Goal: Information Seeking & Learning: Learn about a topic

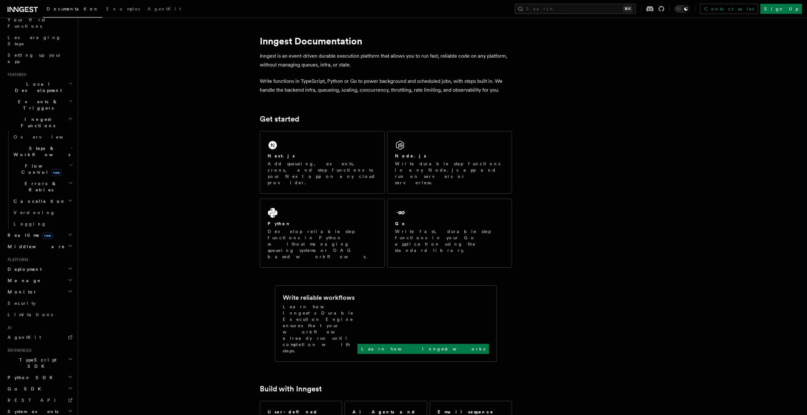
scroll to position [89, 0]
click at [35, 356] on span "TypeScript SDK" at bounding box center [36, 362] width 63 height 13
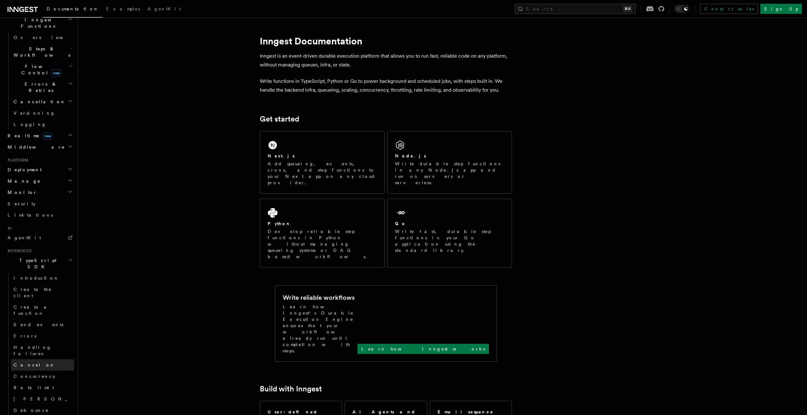
scroll to position [190, 0]
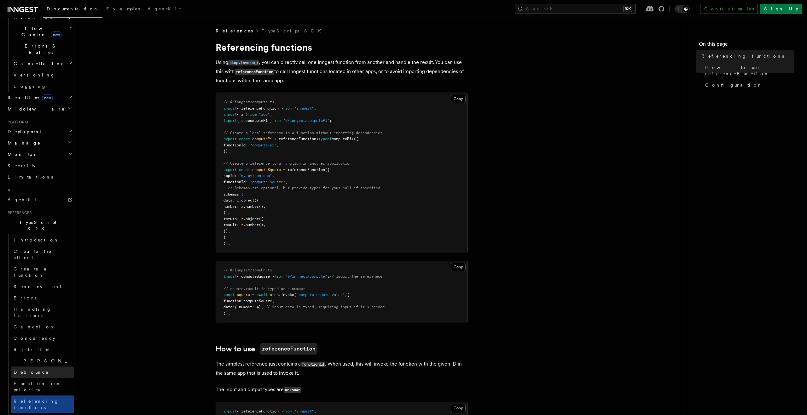
scroll to position [229, 0]
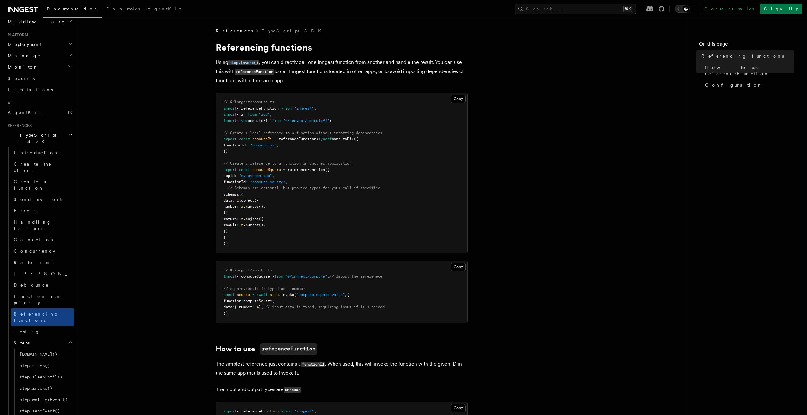
scroll to position [317, 0]
click at [37, 413] on h2 "Serve" at bounding box center [42, 418] width 63 height 11
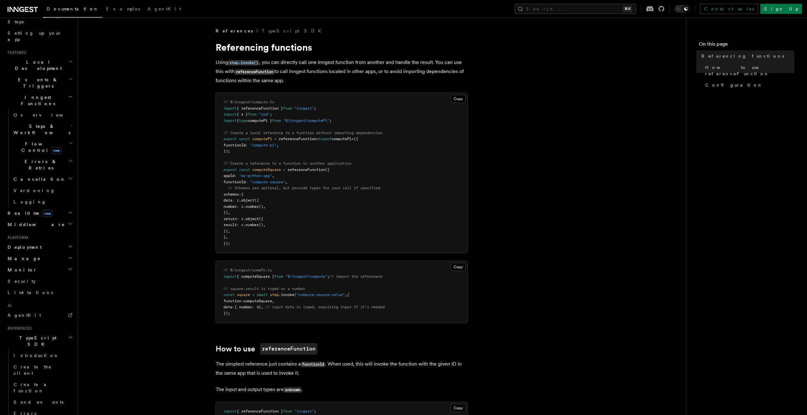
scroll to position [0, 0]
click at [38, 169] on span "Local Development" at bounding box center [37, 175] width 64 height 13
click at [36, 243] on span "Events & Triggers" at bounding box center [37, 249] width 64 height 13
click at [40, 233] on span "Event payload format" at bounding box center [43, 238] width 59 height 11
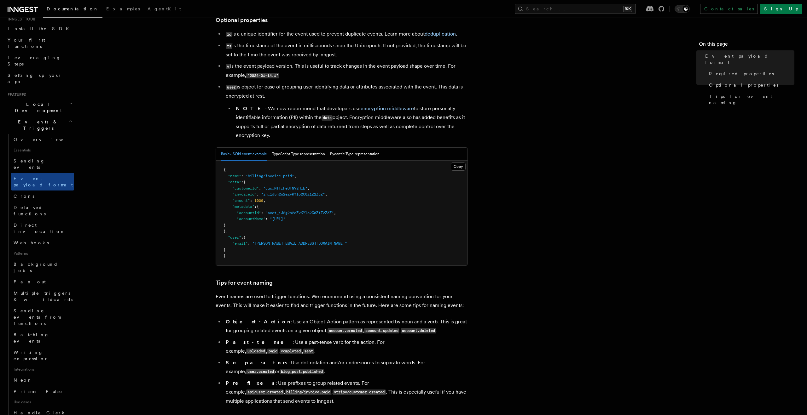
scroll to position [247, 0]
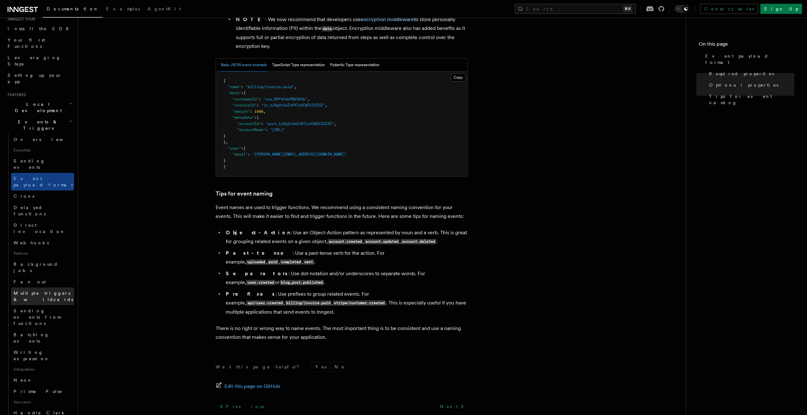
click at [38, 291] on span "Multiple triggers & wildcards" at bounding box center [44, 296] width 60 height 11
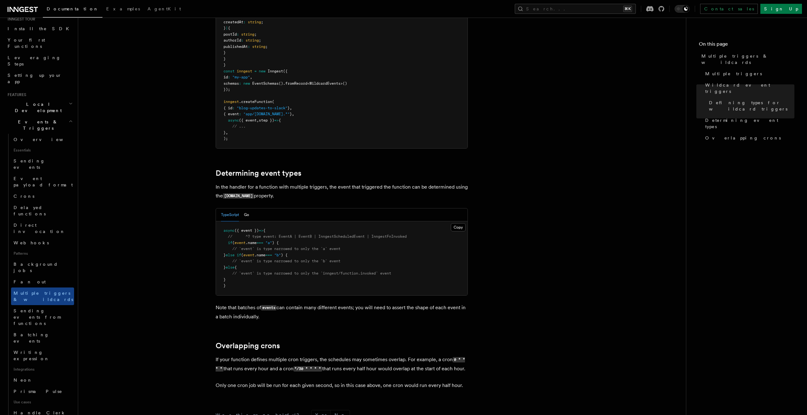
scroll to position [477, 0]
click at [290, 189] on p "In the handler for a function with multiple triggers, the event that triggered …" at bounding box center [342, 193] width 252 height 18
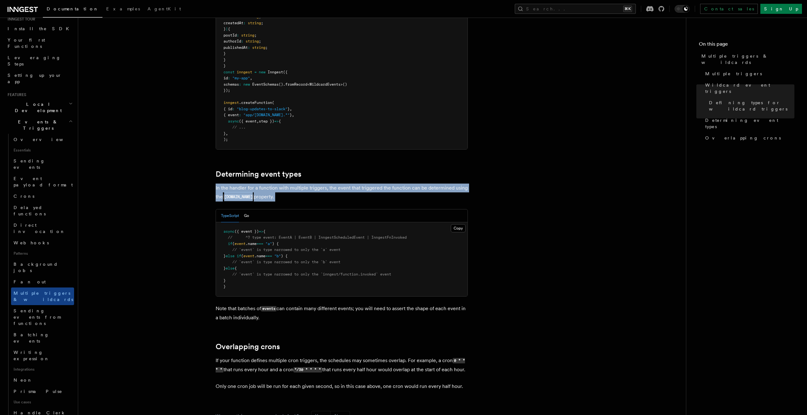
click at [332, 195] on p "In the handler for a function with multiple triggers, the event that triggered …" at bounding box center [342, 193] width 252 height 18
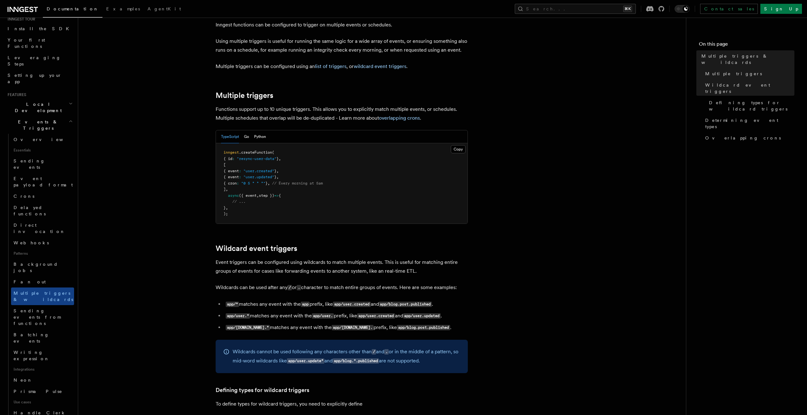
scroll to position [36, 0]
